Goal: Task Accomplishment & Management: Use online tool/utility

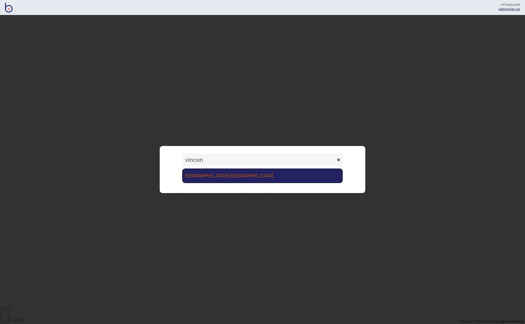
type input "vincen"
click at [226, 178] on link "[GEOGRAPHIC_DATA] [GEOGRAPHIC_DATA]" at bounding box center [262, 176] width 160 height 15
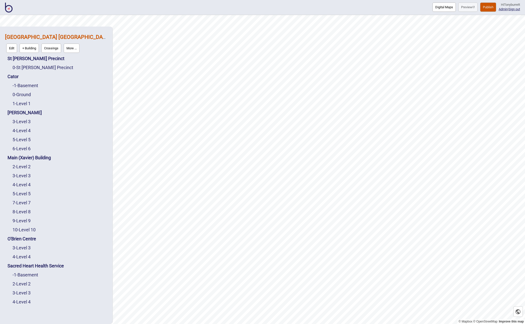
click at [483, 8] on button "Publish" at bounding box center [488, 7] width 16 height 9
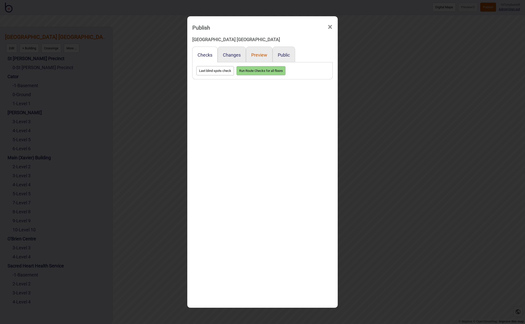
click at [254, 55] on button "Preview" at bounding box center [259, 54] width 16 height 5
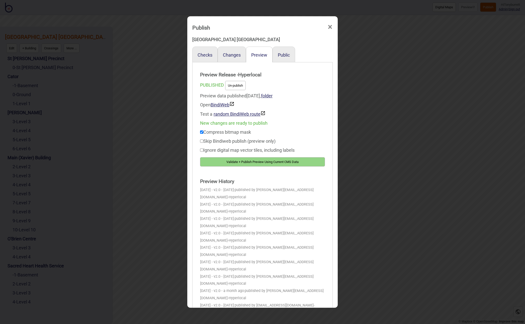
click at [250, 162] on button "Validate + Publish Preview Using Current CMS Data" at bounding box center [262, 161] width 125 height 9
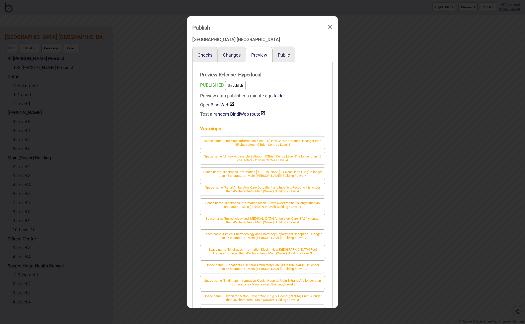
click at [331, 25] on span "×" at bounding box center [329, 27] width 5 height 17
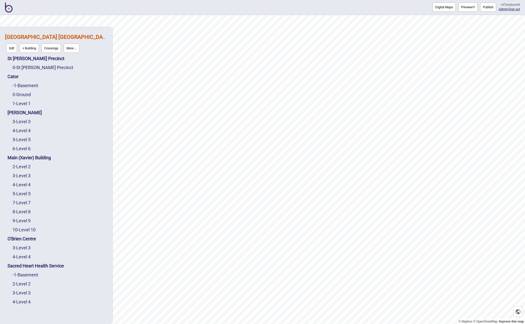
click at [465, 8] on button "Preview" at bounding box center [467, 7] width 19 height 9
click at [25, 67] on link "0 - St Vincent's Precinct" at bounding box center [43, 67] width 61 height 5
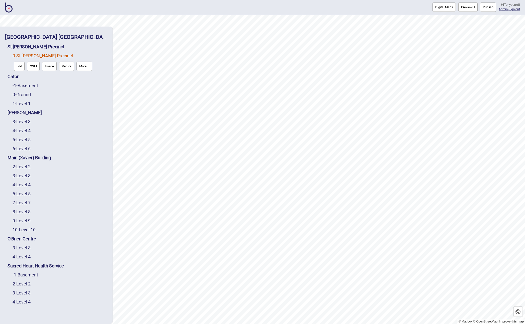
click at [20, 68] on button "Edit" at bounding box center [19, 66] width 11 height 9
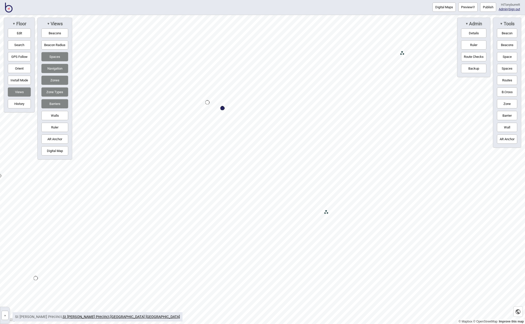
click at [51, 67] on button "Navigation" at bounding box center [54, 68] width 27 height 9
click at [24, 30] on button "Edit" at bounding box center [19, 33] width 23 height 9
drag, startPoint x: 213, startPoint y: 137, endPoint x: 205, endPoint y: 129, distance: 10.8
drag, startPoint x: 256, startPoint y: 99, endPoint x: 245, endPoint y: 88, distance: 15.4
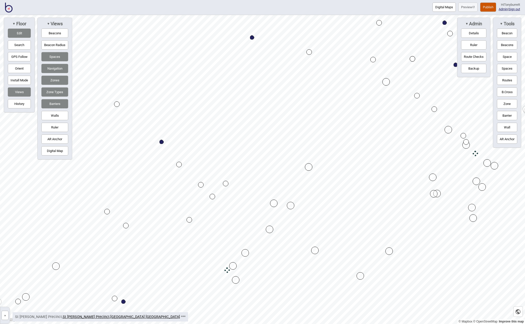
drag, startPoint x: 235, startPoint y: 186, endPoint x: 227, endPoint y: 182, distance: 9.3
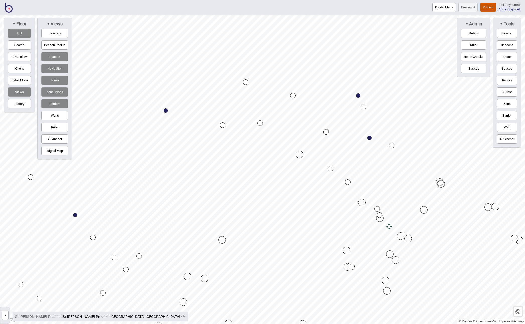
drag, startPoint x: 288, startPoint y: 132, endPoint x: 264, endPoint y: 124, distance: 25.5
click at [49, 117] on button "Walls" at bounding box center [54, 115] width 27 height 9
drag, startPoint x: 263, startPoint y: 136, endPoint x: 240, endPoint y: 134, distance: 22.9
click at [18, 32] on button "Edit" at bounding box center [19, 33] width 23 height 9
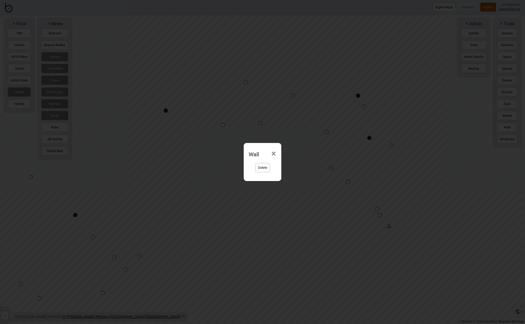
click at [253, 167] on div "Delete" at bounding box center [262, 170] width 33 height 18
click at [261, 169] on button "Delete" at bounding box center [262, 167] width 15 height 9
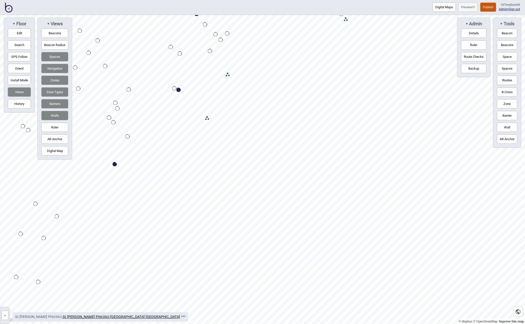
click at [50, 113] on button "Walls" at bounding box center [54, 115] width 27 height 9
click at [53, 104] on button "Barriers" at bounding box center [54, 103] width 27 height 9
click at [54, 94] on button "Zone Types" at bounding box center [54, 92] width 27 height 9
click at [54, 80] on button "Zones" at bounding box center [54, 80] width 27 height 9
click at [53, 68] on button "Navigation" at bounding box center [54, 68] width 27 height 9
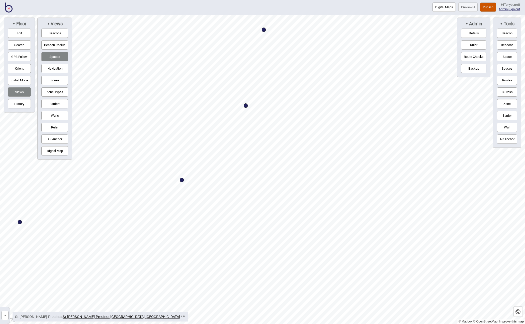
click at [53, 69] on button "Navigation" at bounding box center [54, 68] width 27 height 9
click at [64, 105] on button "Barriers" at bounding box center [54, 103] width 27 height 9
click at [55, 79] on button "Zones" at bounding box center [54, 80] width 27 height 9
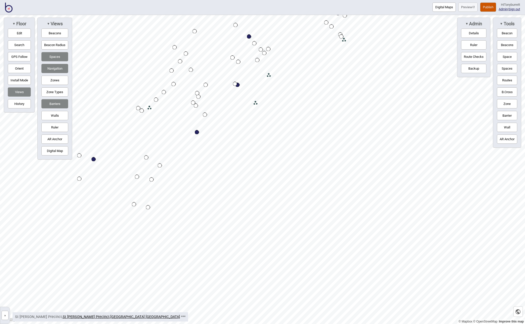
click at [63, 104] on button "Barriers" at bounding box center [54, 103] width 27 height 9
